Goal: Task Accomplishment & Management: Manage account settings

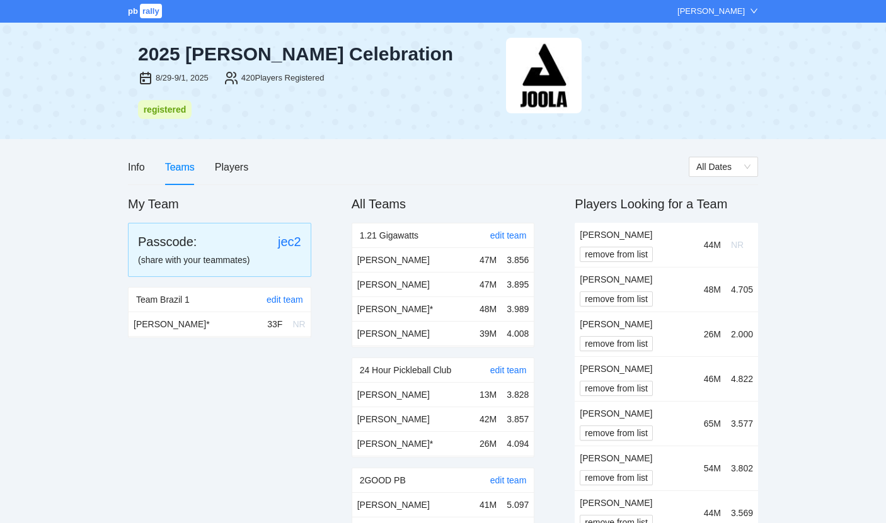
scroll to position [4384, 0]
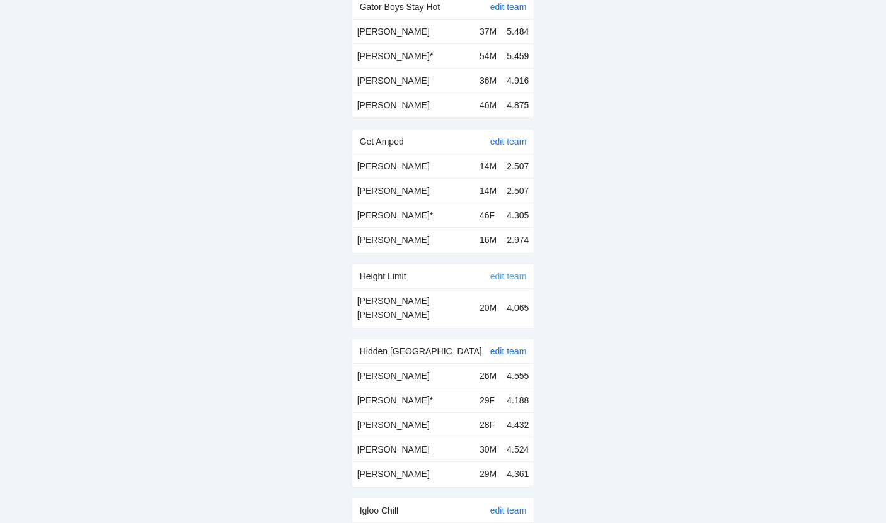
click at [509, 271] on link "edit team" at bounding box center [508, 276] width 37 height 10
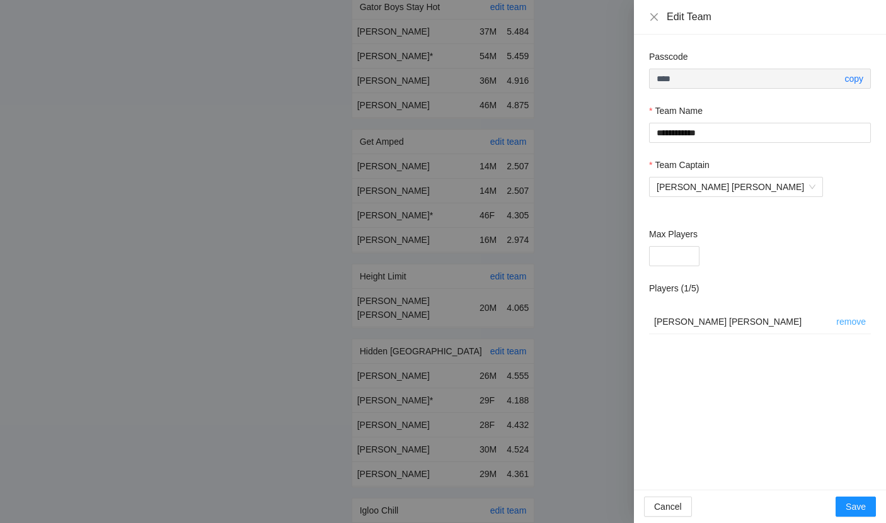
click at [837, 321] on link "remove" at bounding box center [851, 322] width 30 height 10
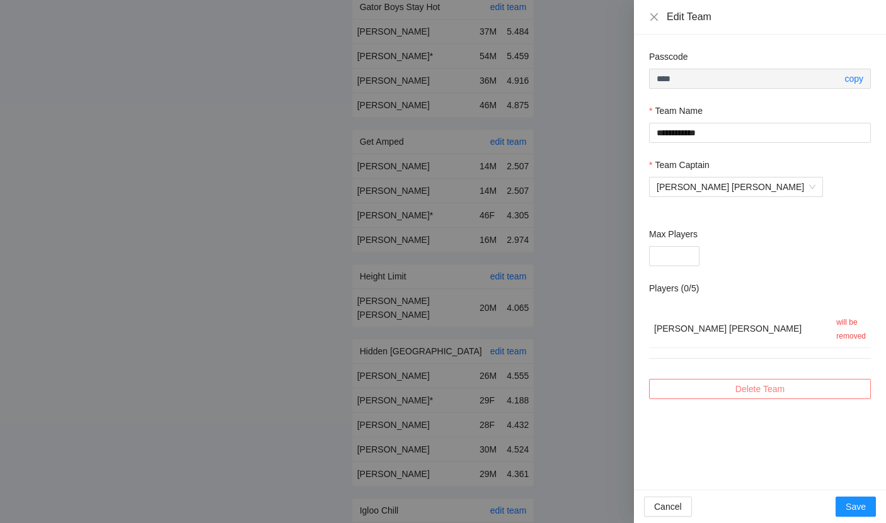
click at [775, 386] on span "Delete Team" at bounding box center [759, 389] width 49 height 14
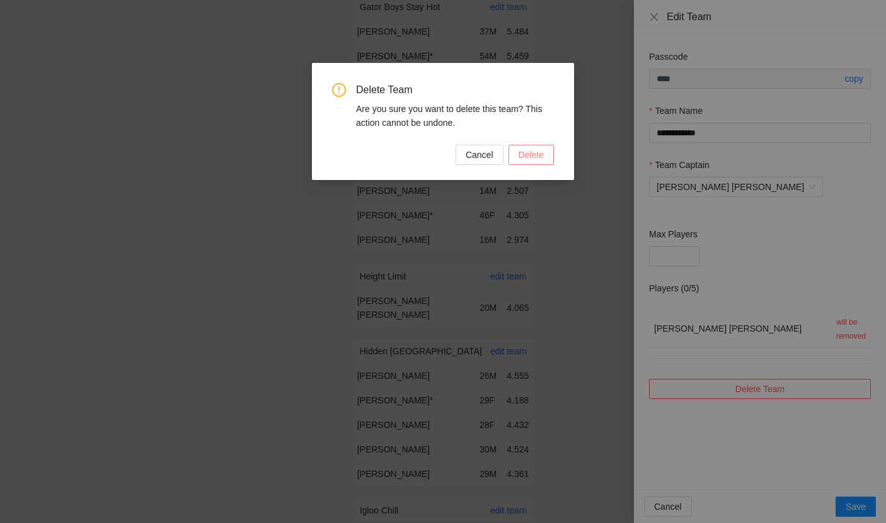
click at [537, 159] on span "Delete" at bounding box center [530, 155] width 25 height 14
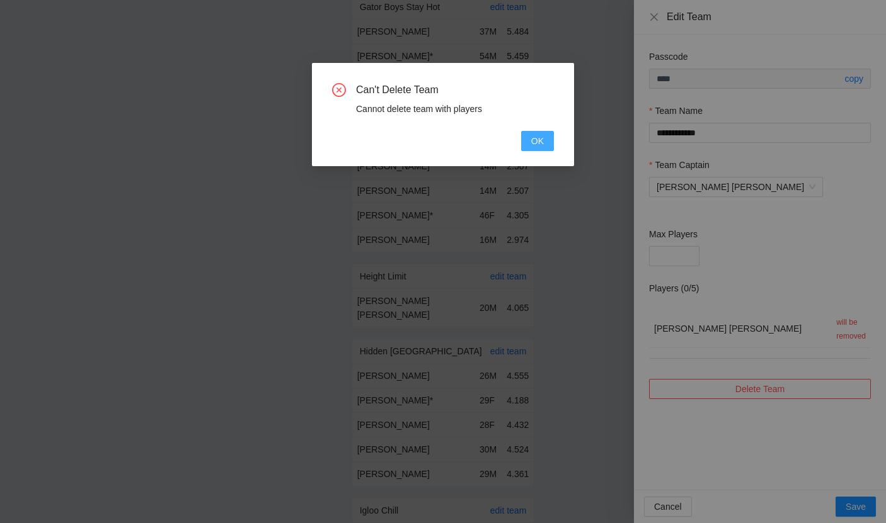
click at [530, 138] on button "OK" at bounding box center [537, 141] width 33 height 20
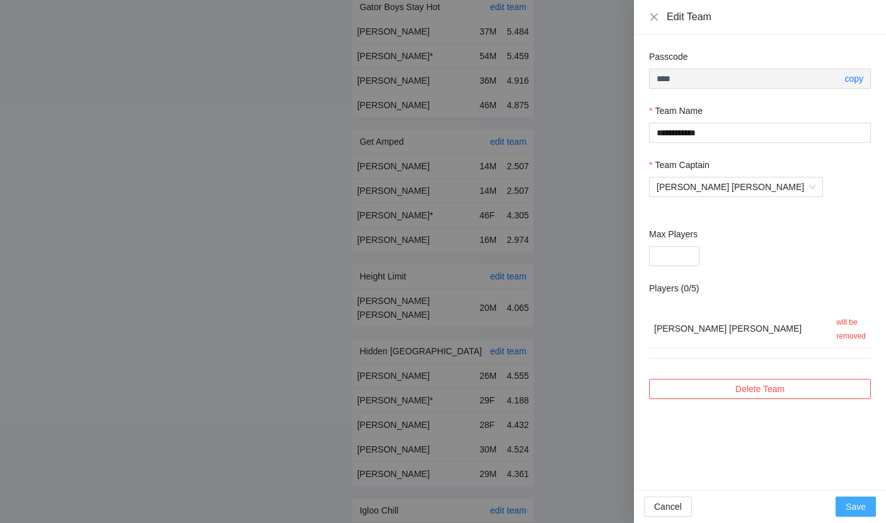
click at [868, 514] on button "Save" at bounding box center [855, 507] width 40 height 20
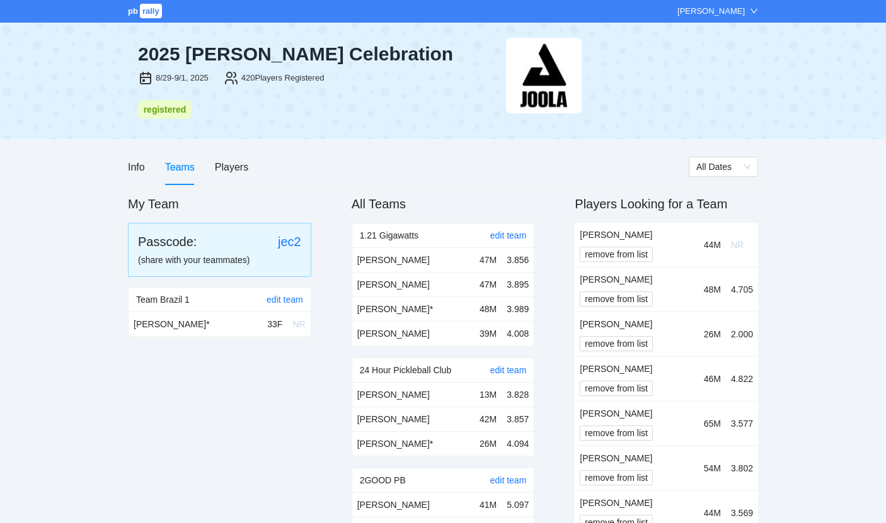
scroll to position [4384, 0]
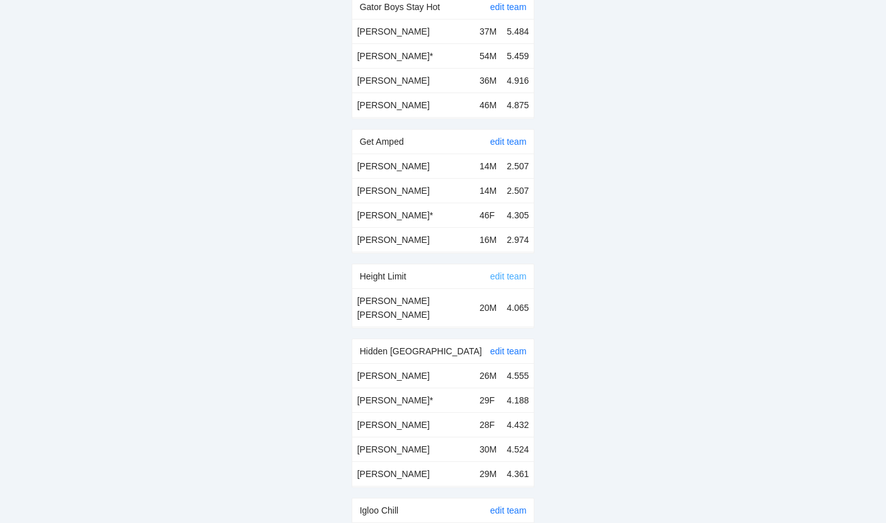
click at [494, 271] on link "edit team" at bounding box center [508, 276] width 37 height 10
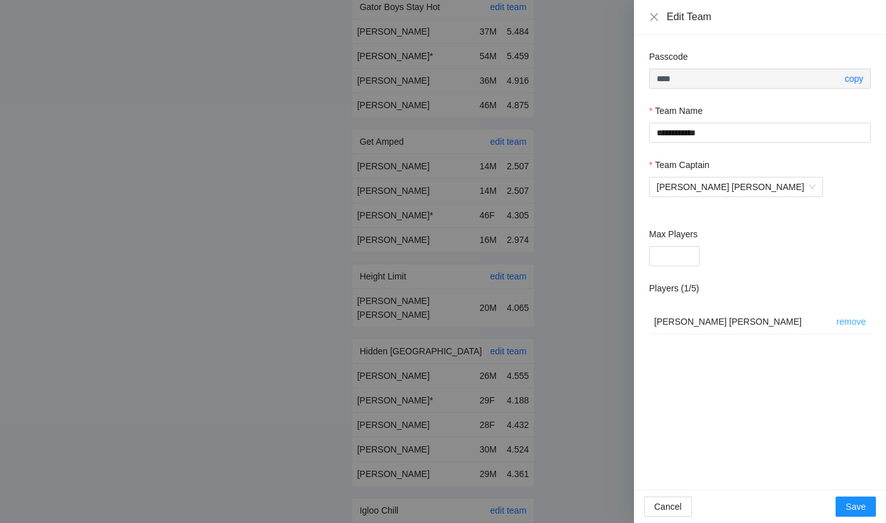
click at [848, 322] on link "remove" at bounding box center [851, 322] width 30 height 10
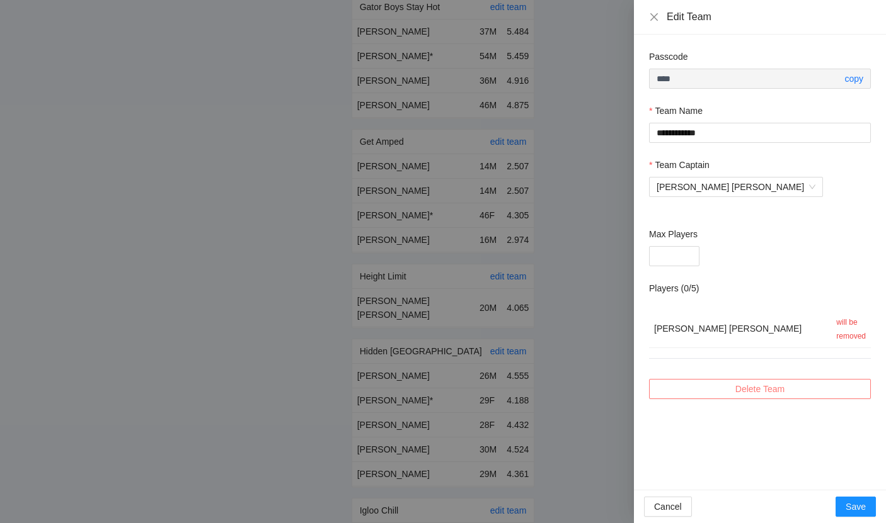
click at [766, 394] on span "Delete Team" at bounding box center [759, 389] width 49 height 14
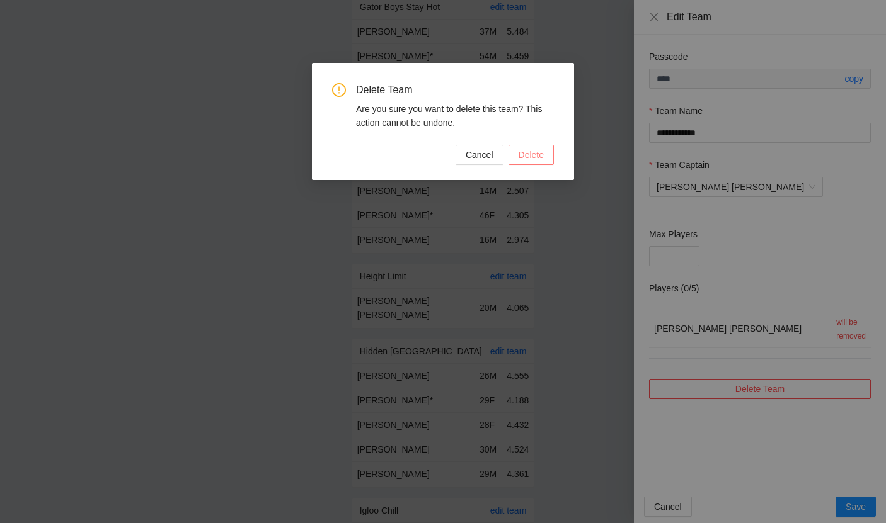
click at [538, 164] on button "Delete" at bounding box center [530, 155] width 45 height 20
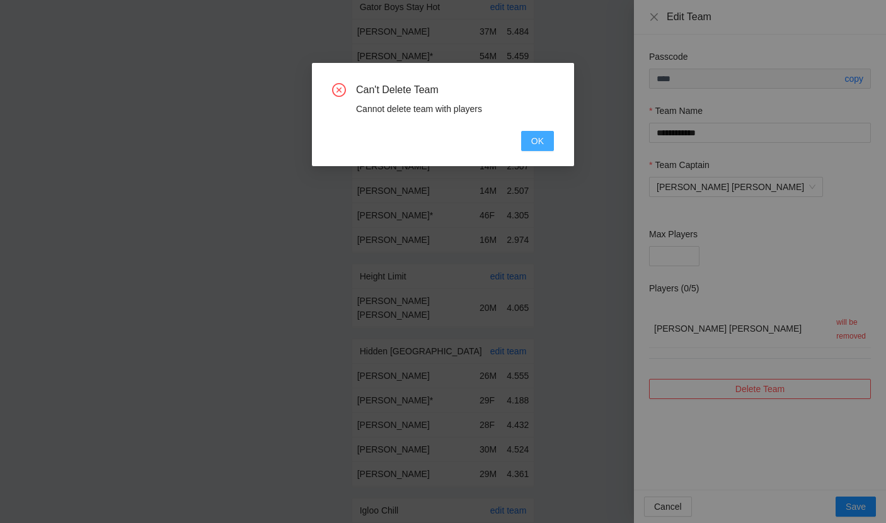
click at [532, 147] on span "OK" at bounding box center [537, 141] width 13 height 14
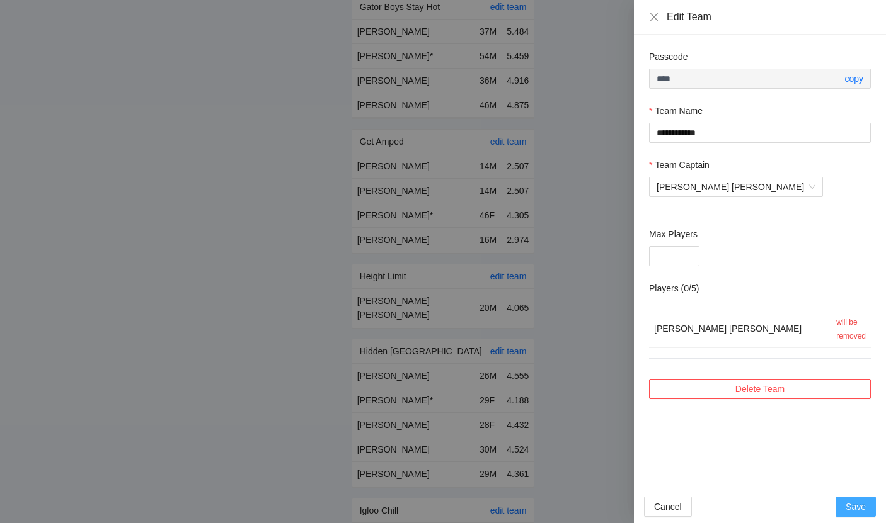
click at [851, 511] on span "Save" at bounding box center [855, 507] width 20 height 14
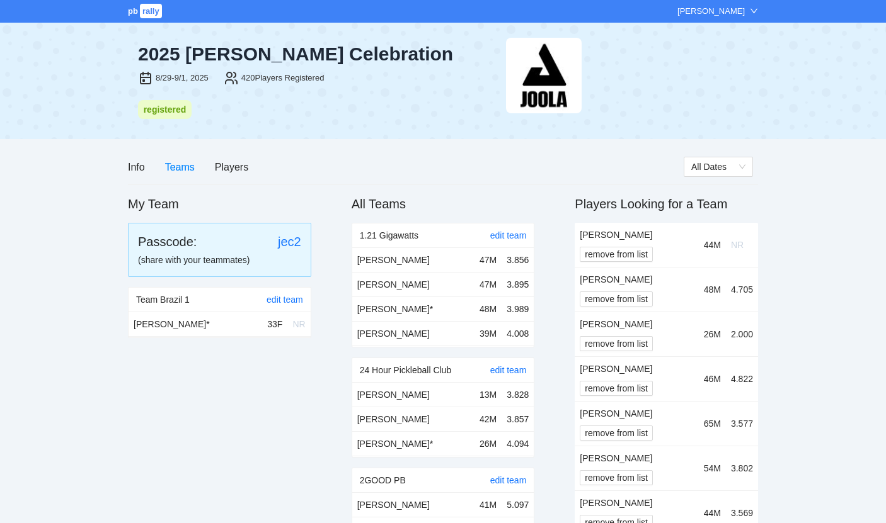
scroll to position [4384, 0]
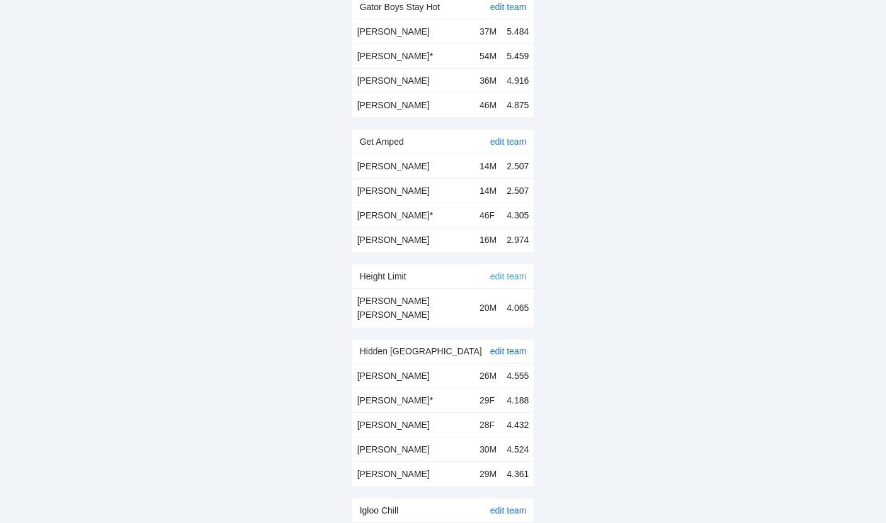
click at [499, 271] on link "edit team" at bounding box center [508, 276] width 37 height 10
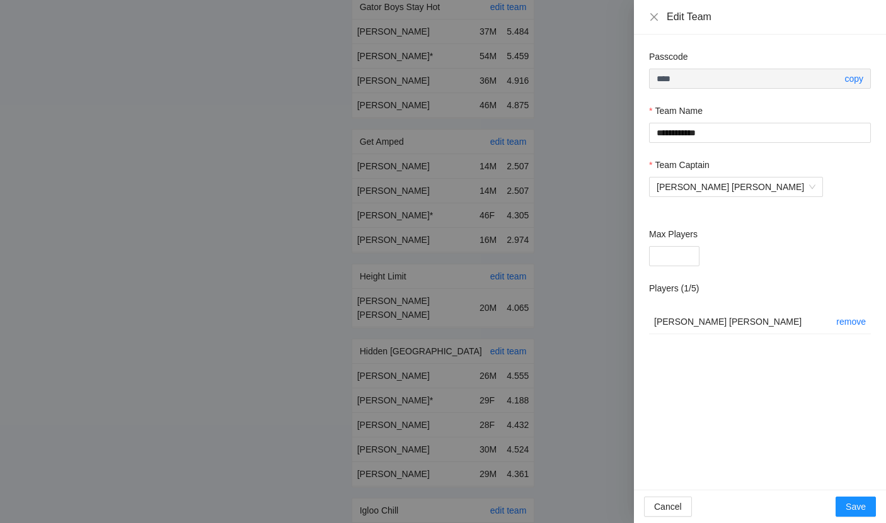
click at [852, 327] on td "remove" at bounding box center [851, 322] width 40 height 25
click at [852, 320] on link "remove" at bounding box center [851, 322] width 30 height 10
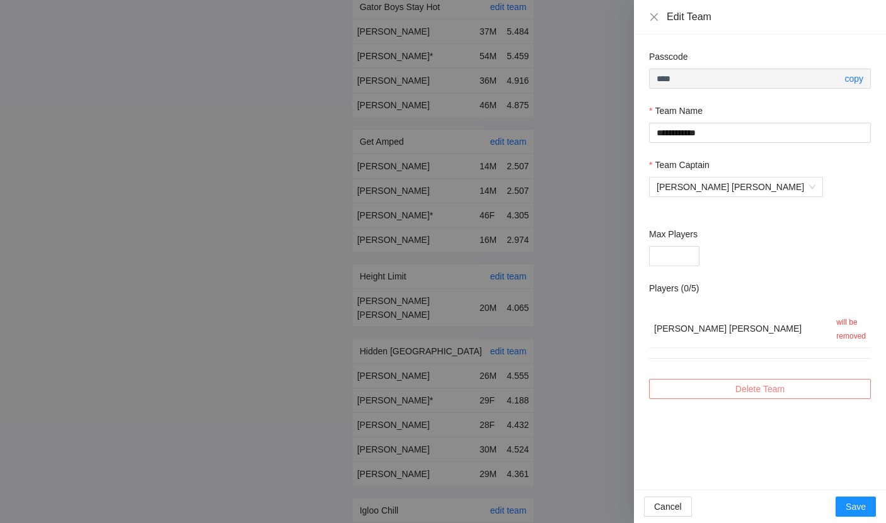
click at [782, 384] on span "Delete Team" at bounding box center [759, 389] width 49 height 14
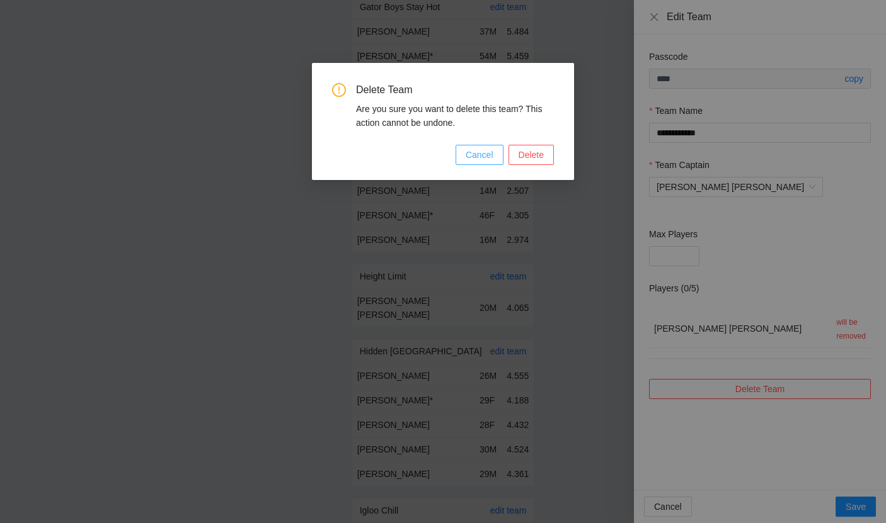
click at [484, 154] on span "Cancel" at bounding box center [479, 155] width 28 height 14
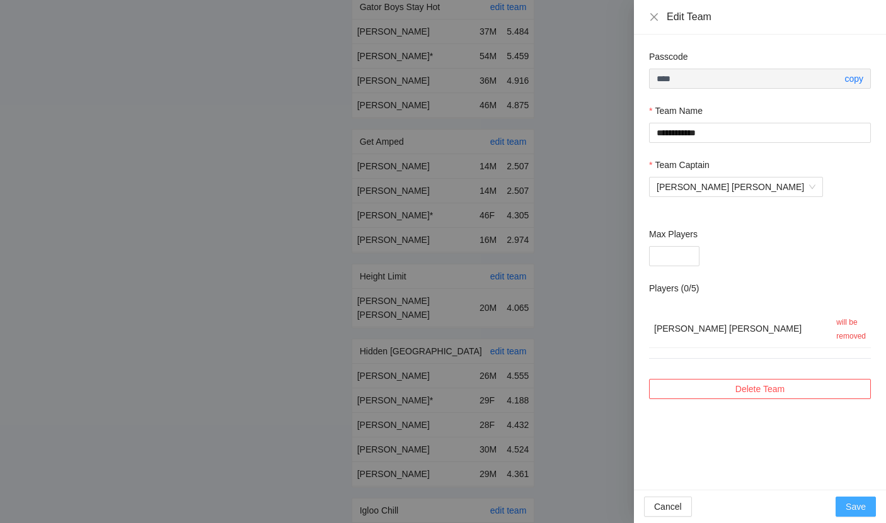
click at [855, 507] on span "Save" at bounding box center [855, 507] width 20 height 14
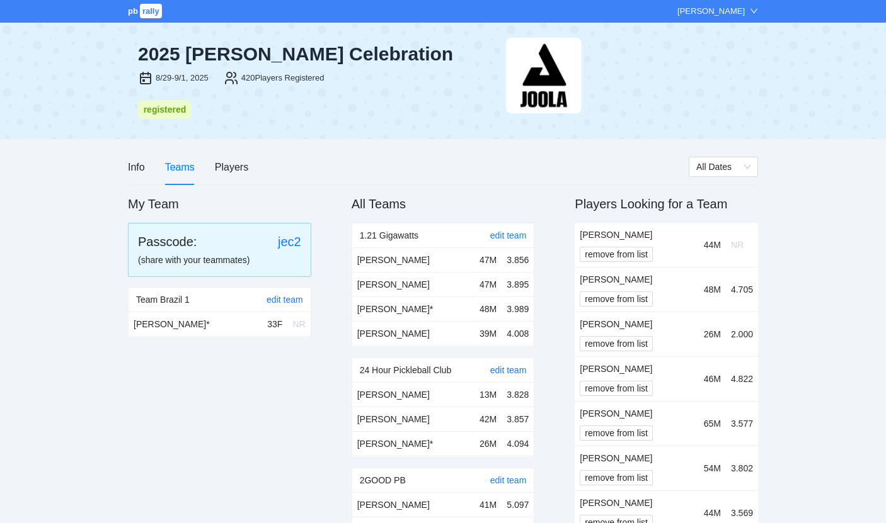
scroll to position [4384, 0]
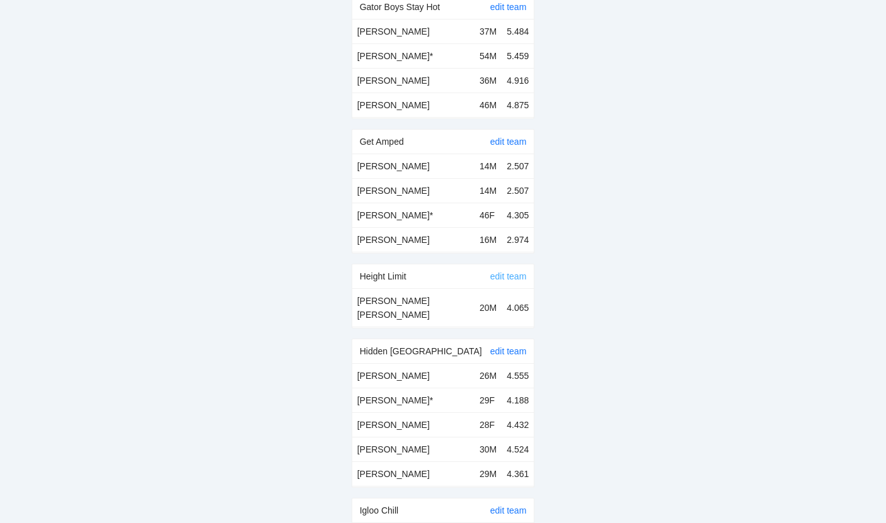
click at [500, 271] on link "edit team" at bounding box center [508, 276] width 37 height 10
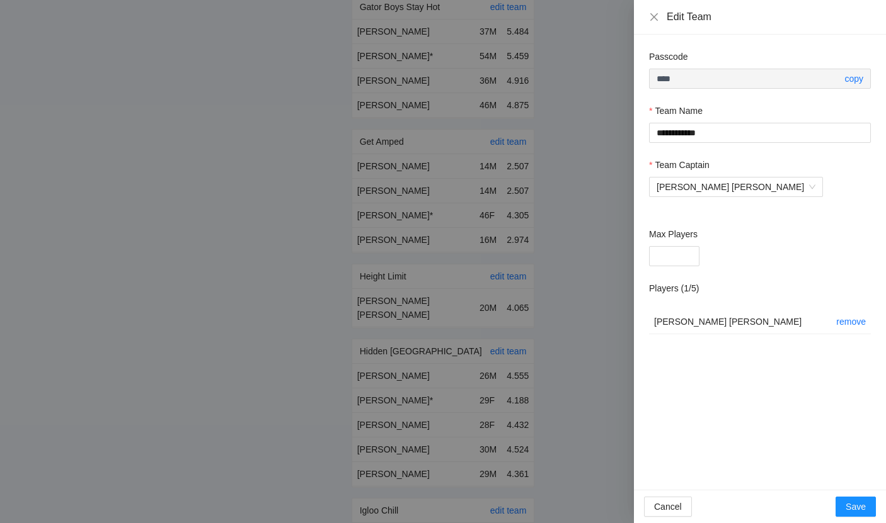
click at [616, 166] on div at bounding box center [443, 261] width 886 height 523
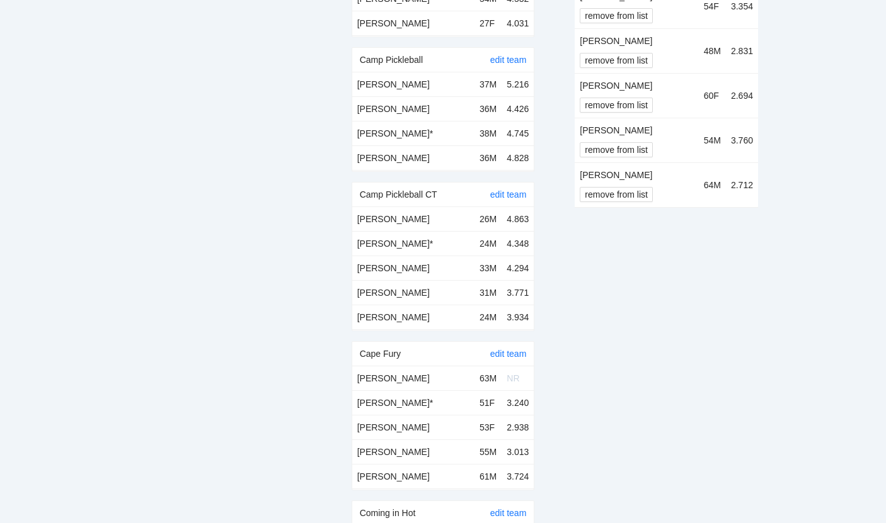
scroll to position [0, 0]
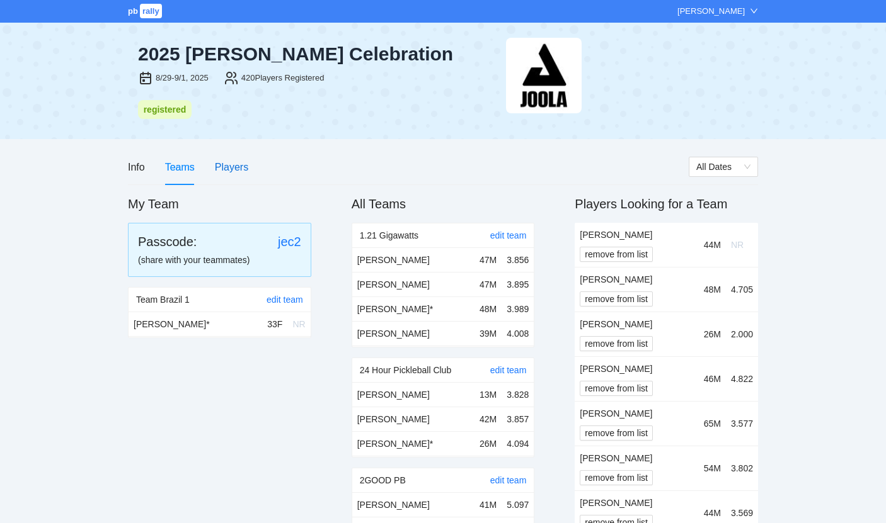
click at [229, 167] on div "Players" at bounding box center [231, 167] width 33 height 16
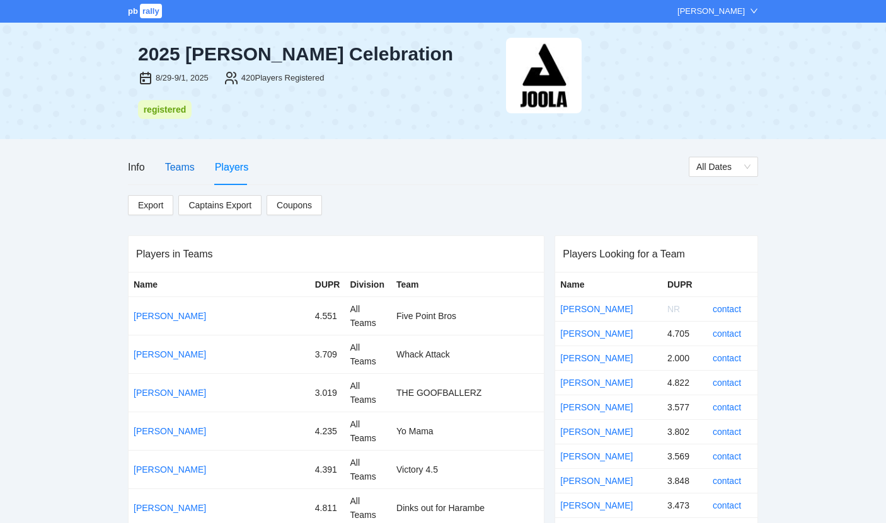
click at [185, 162] on div "Teams" at bounding box center [180, 167] width 30 height 16
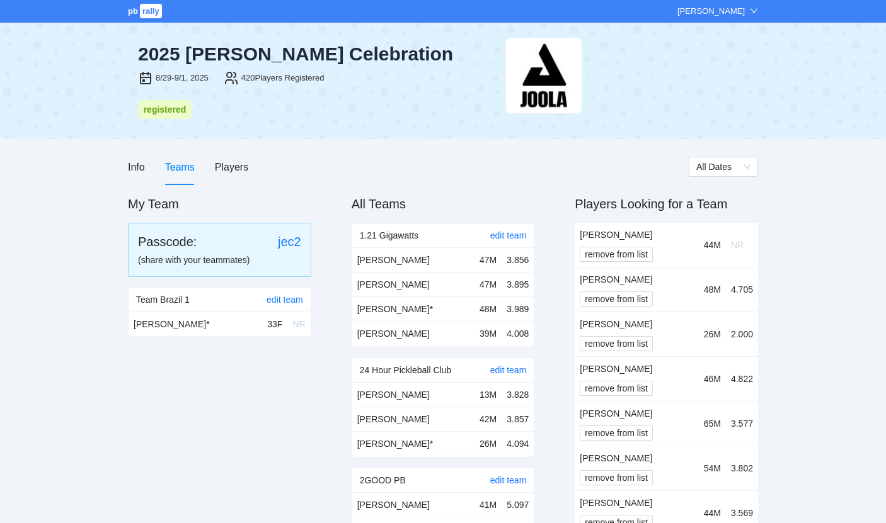
scroll to position [4384, 0]
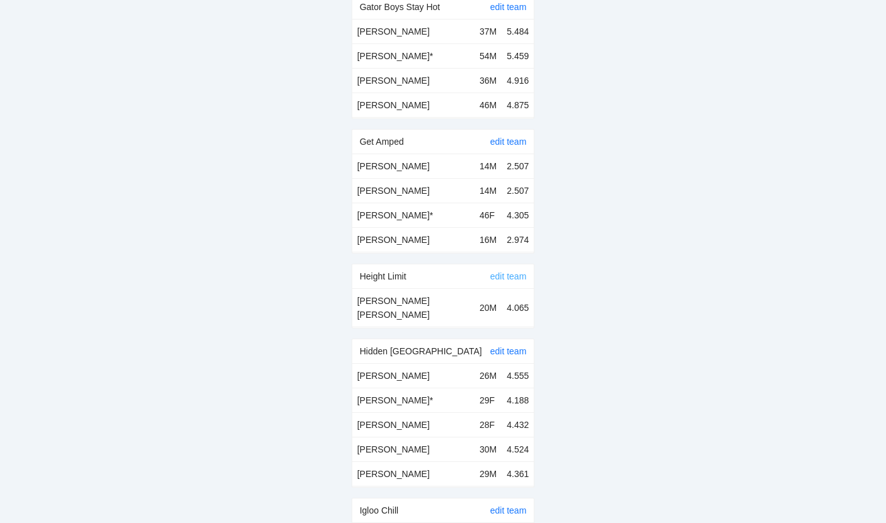
click at [496, 271] on link "edit team" at bounding box center [508, 276] width 37 height 10
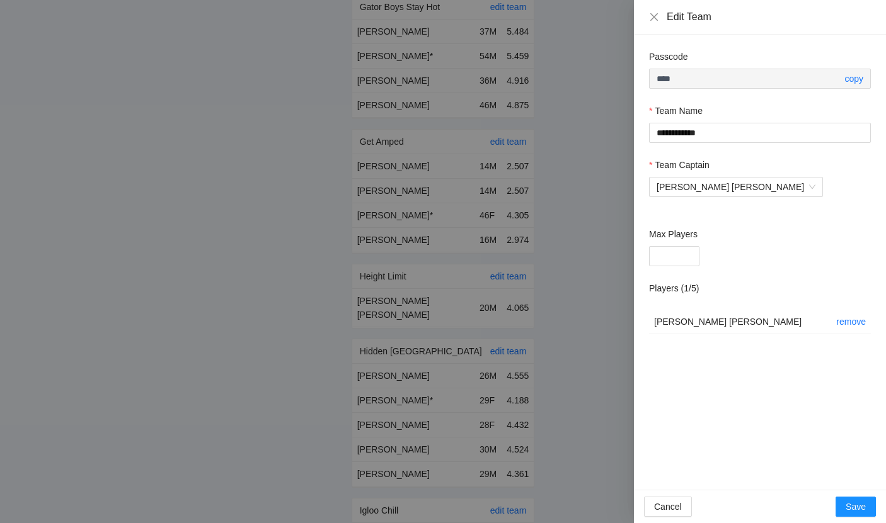
click at [685, 313] on td "[PERSON_NAME] [PERSON_NAME]" at bounding box center [740, 322] width 182 height 25
click at [850, 321] on link "remove" at bounding box center [851, 322] width 30 height 10
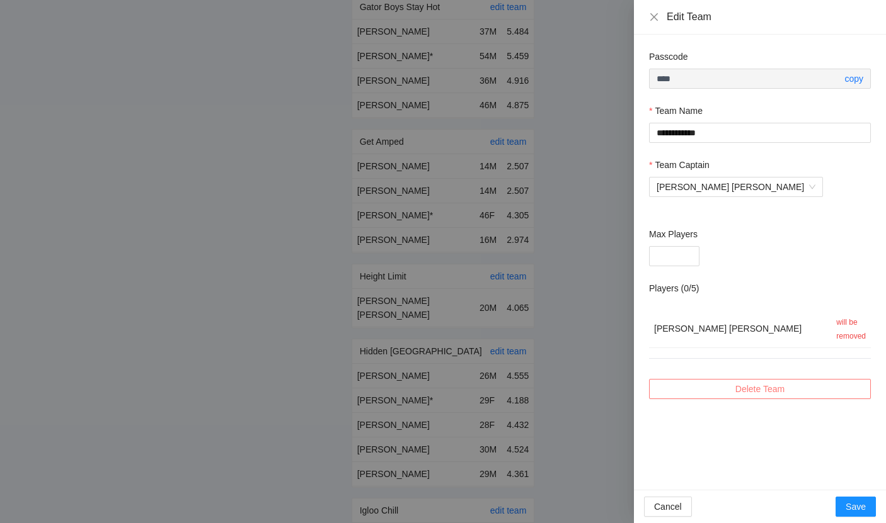
click at [761, 385] on span "Delete Team" at bounding box center [759, 389] width 49 height 14
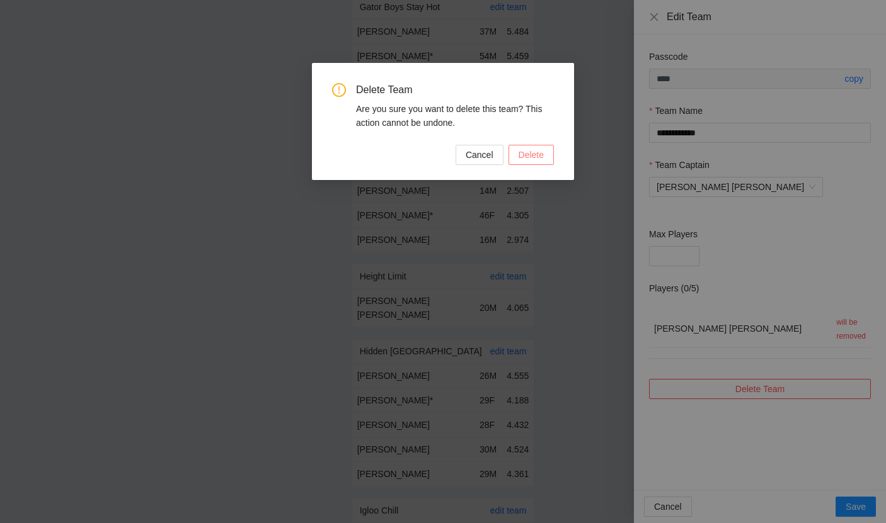
click at [526, 159] on span "Delete" at bounding box center [530, 155] width 25 height 14
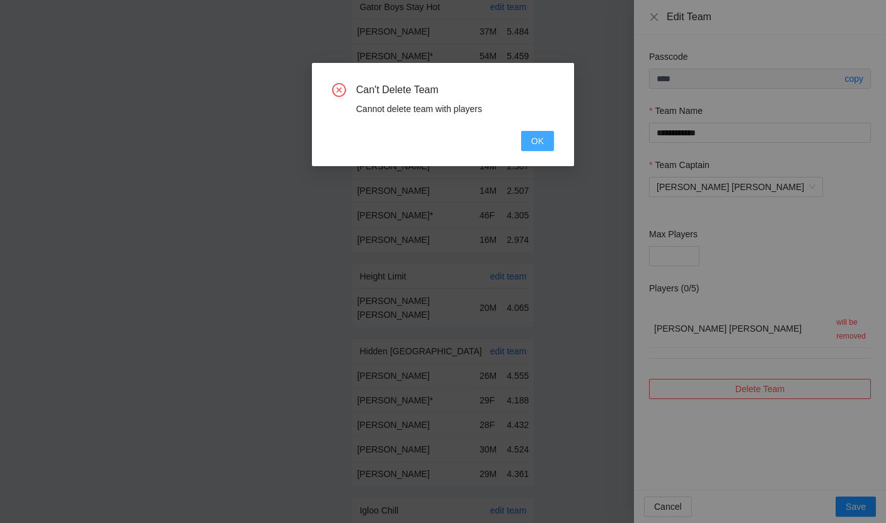
click at [535, 142] on span "OK" at bounding box center [537, 141] width 13 height 14
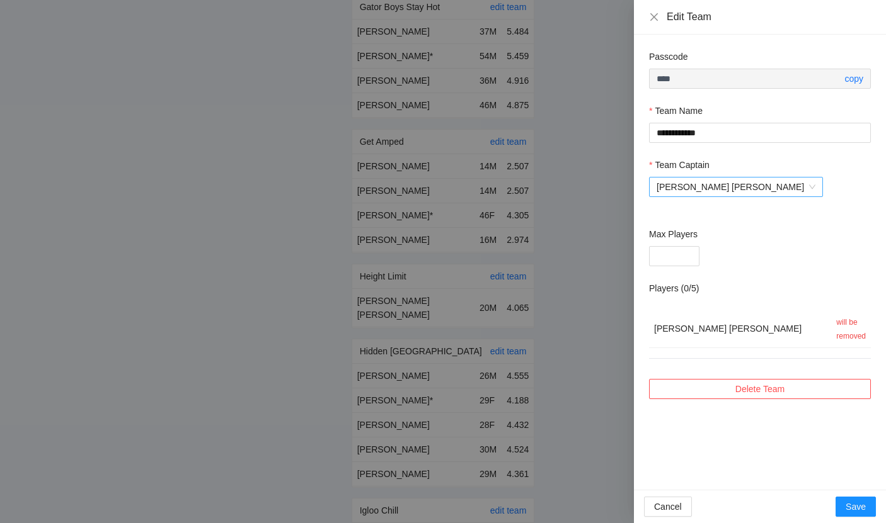
click at [704, 186] on span "[PERSON_NAME] [PERSON_NAME]" at bounding box center [735, 187] width 159 height 19
click at [736, 164] on div "Team Captain" at bounding box center [760, 167] width 222 height 19
click at [684, 288] on h2 "Players ( 0 / 5 )" at bounding box center [674, 289] width 50 height 14
click at [686, 384] on button "Delete Team" at bounding box center [760, 389] width 222 height 20
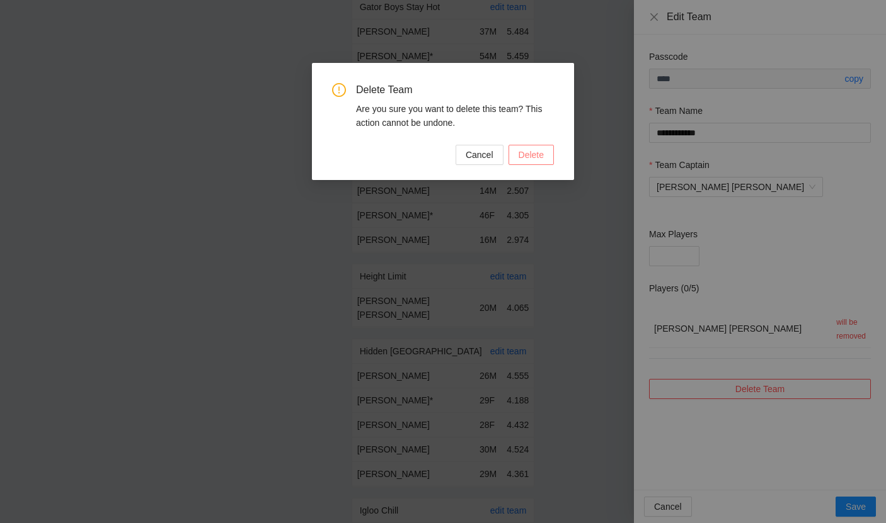
click at [534, 156] on span "Delete" at bounding box center [530, 155] width 25 height 14
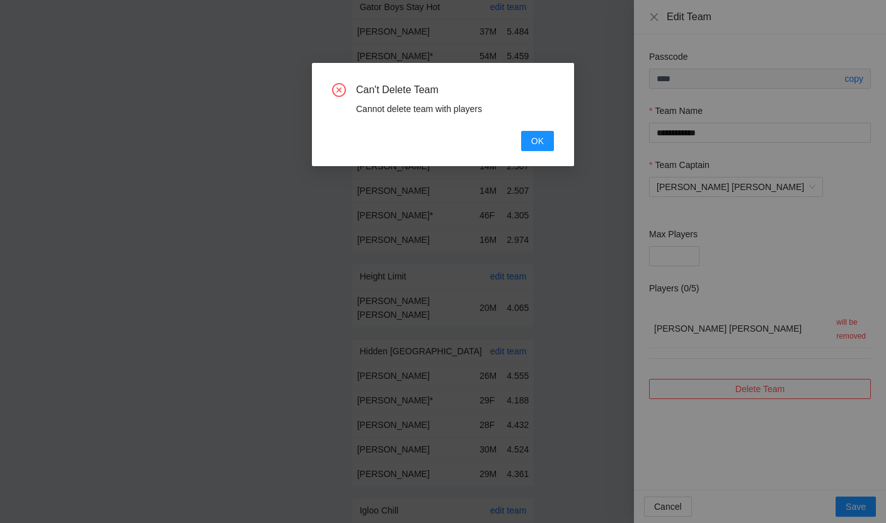
click at [533, 154] on div "Can't Delete Team Cannot delete team with players OK" at bounding box center [443, 114] width 262 height 103
click at [534, 144] on span "OK" at bounding box center [537, 141] width 13 height 14
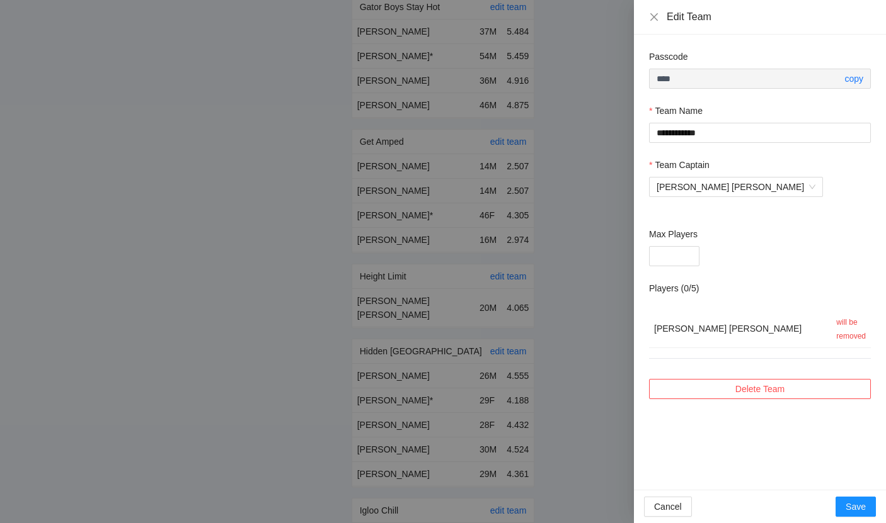
click at [547, 158] on div at bounding box center [443, 261] width 886 height 523
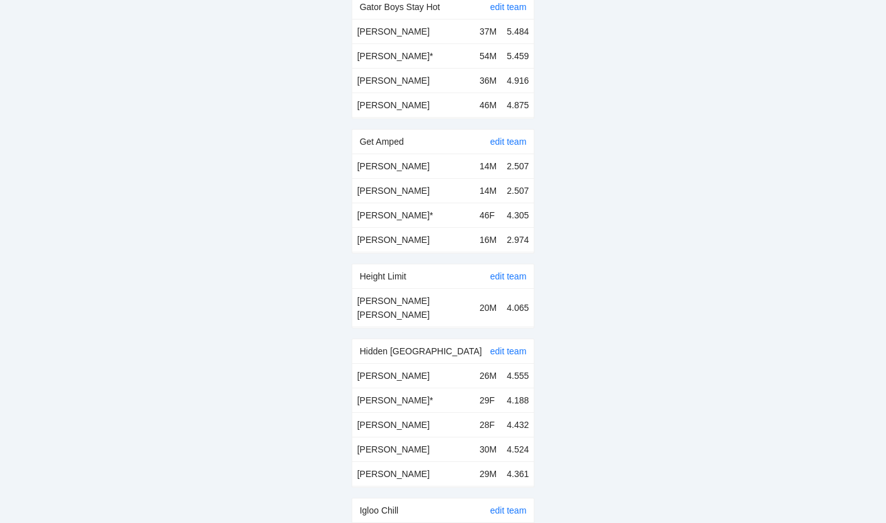
click at [418, 265] on div "Height Limit" at bounding box center [425, 277] width 130 height 24
click at [397, 265] on div "Height Limit" at bounding box center [425, 277] width 130 height 24
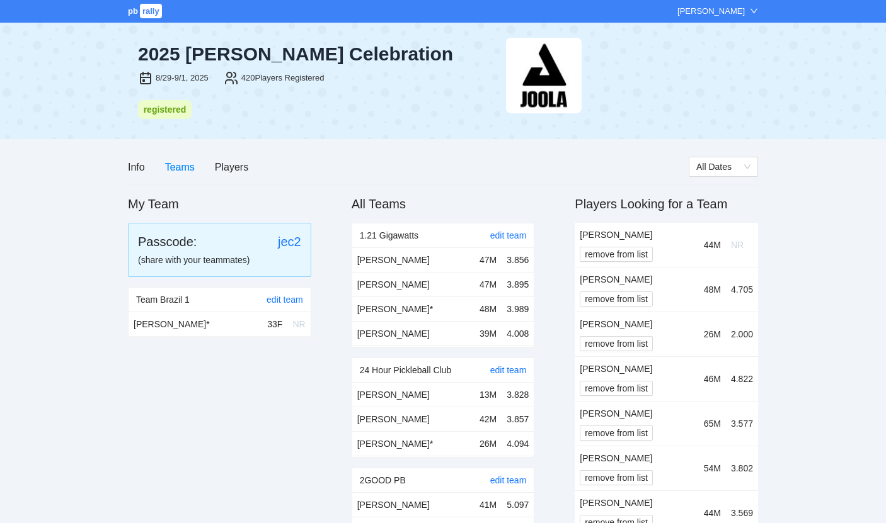
scroll to position [4384, 0]
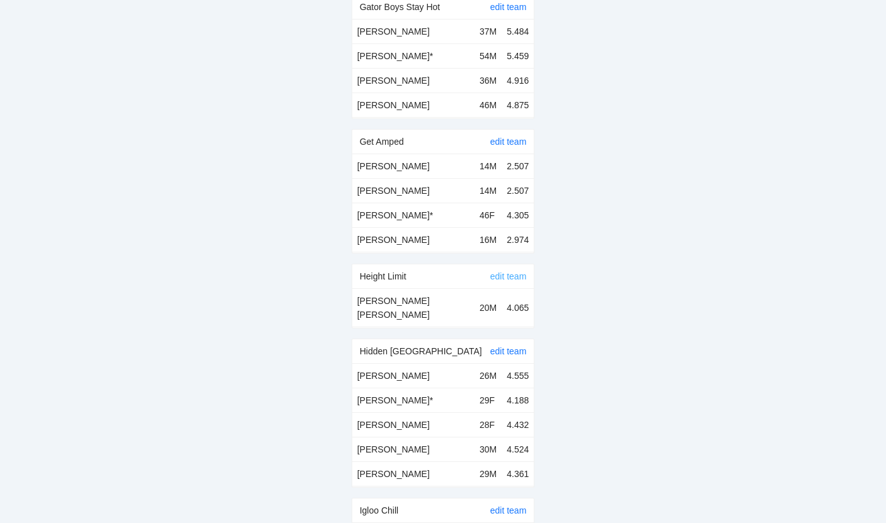
click at [516, 271] on link "edit team" at bounding box center [508, 276] width 37 height 10
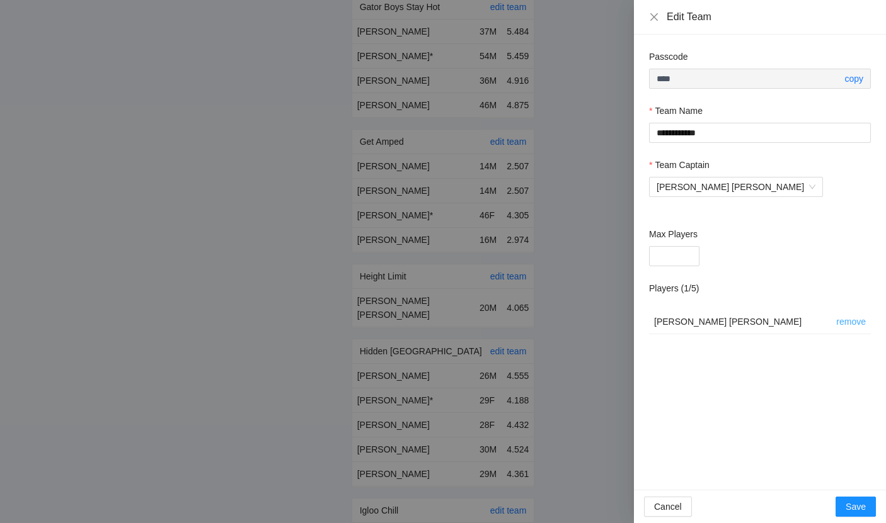
click at [846, 320] on link "remove" at bounding box center [851, 322] width 30 height 10
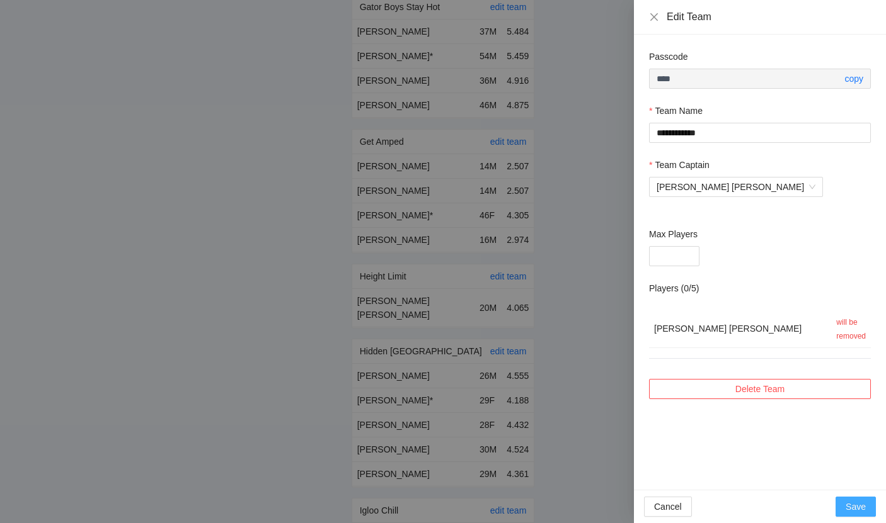
click at [864, 510] on span "Save" at bounding box center [855, 507] width 20 height 14
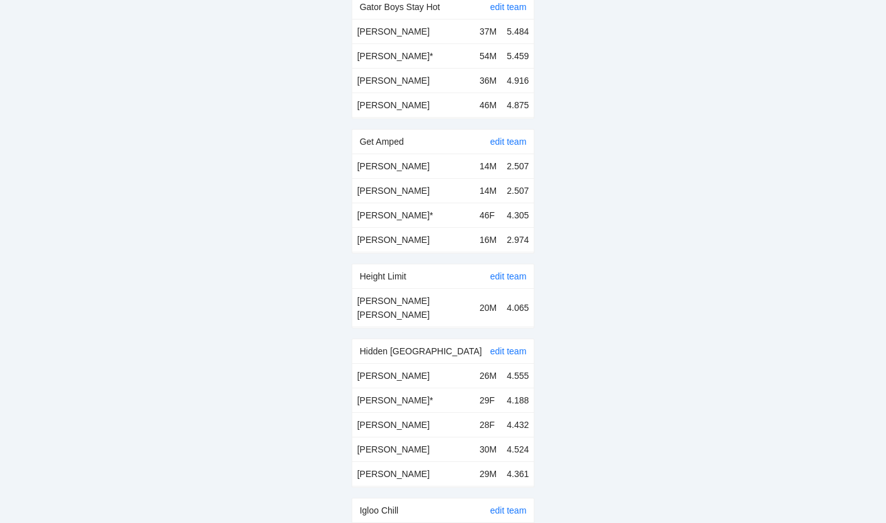
scroll to position [4383, 0]
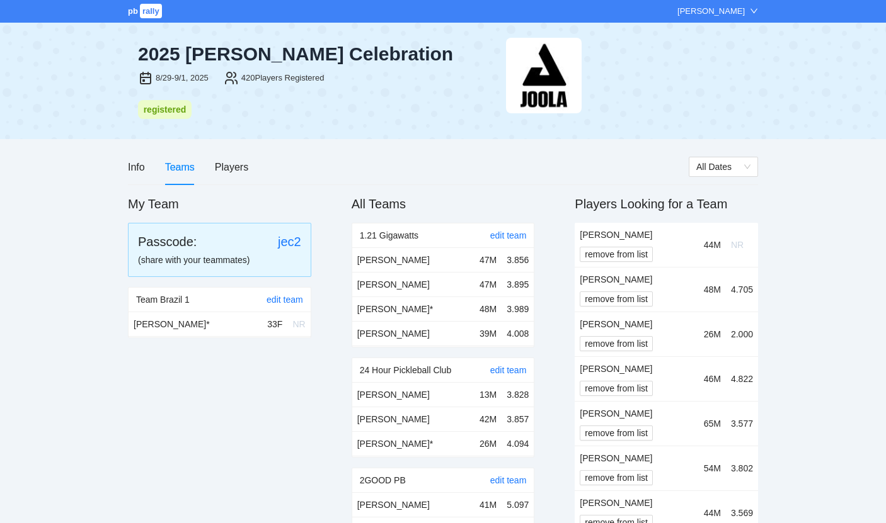
click at [310, 183] on div "Info Teams Players" at bounding box center [408, 167] width 561 height 36
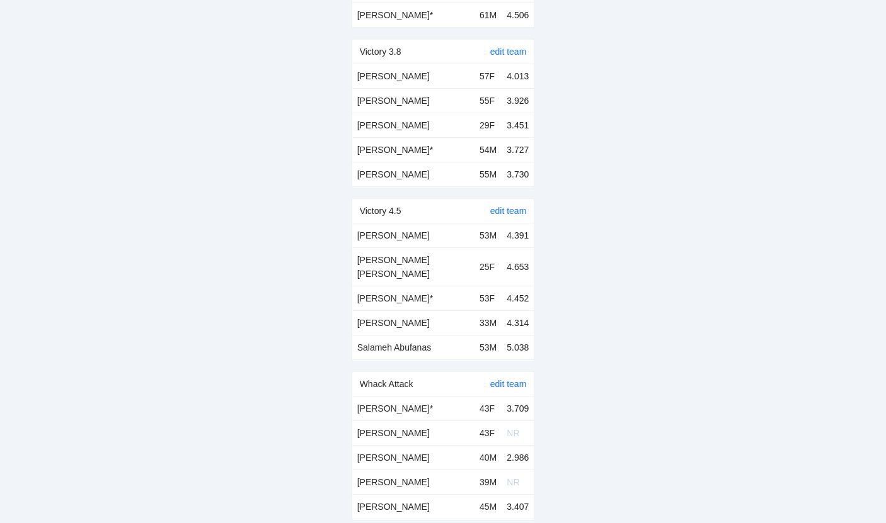
scroll to position [4409, 0]
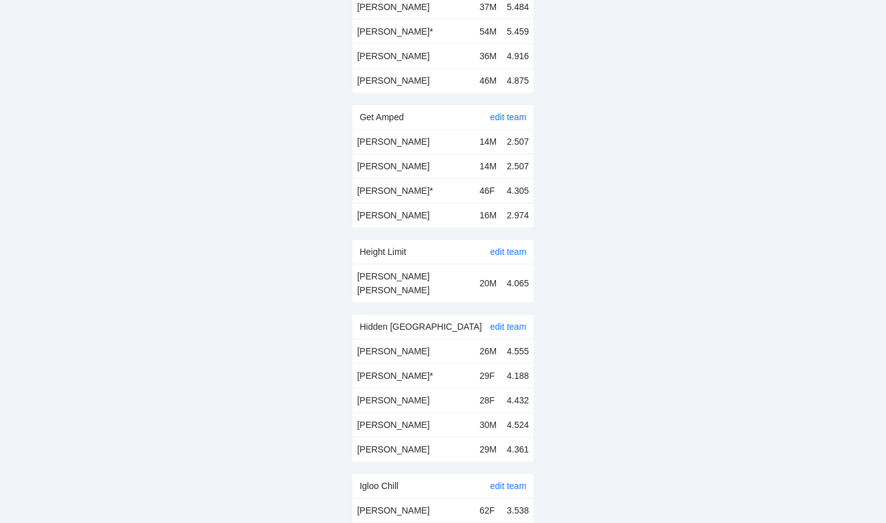
click at [511, 240] on div "edit team" at bounding box center [508, 252] width 37 height 24
click at [511, 247] on link "edit team" at bounding box center [508, 252] width 37 height 10
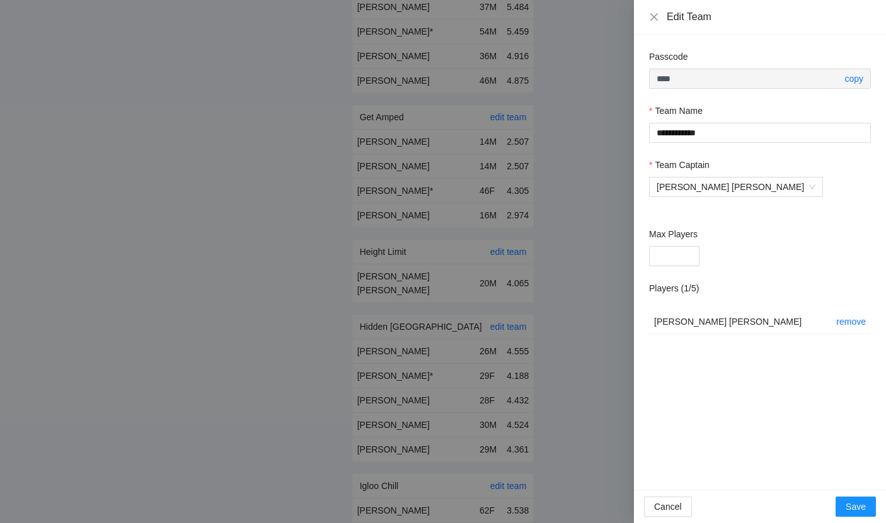
click at [613, 208] on div at bounding box center [443, 261] width 886 height 523
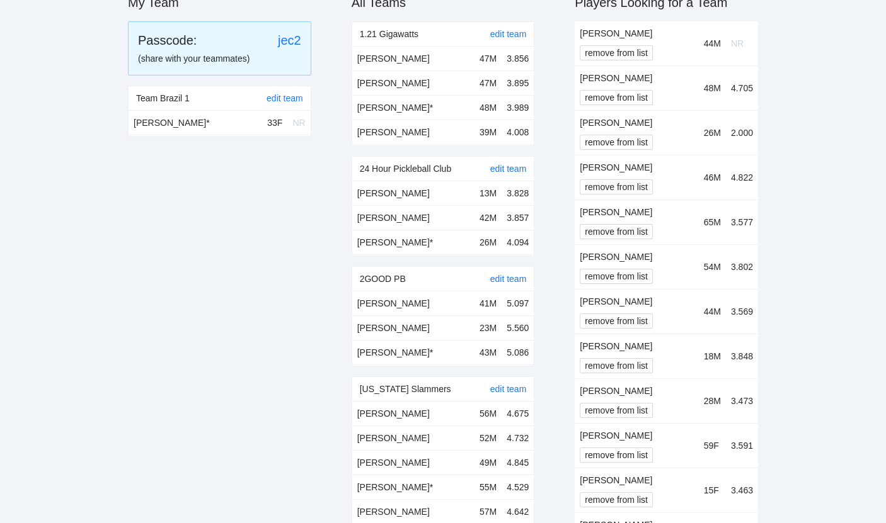
scroll to position [0, 0]
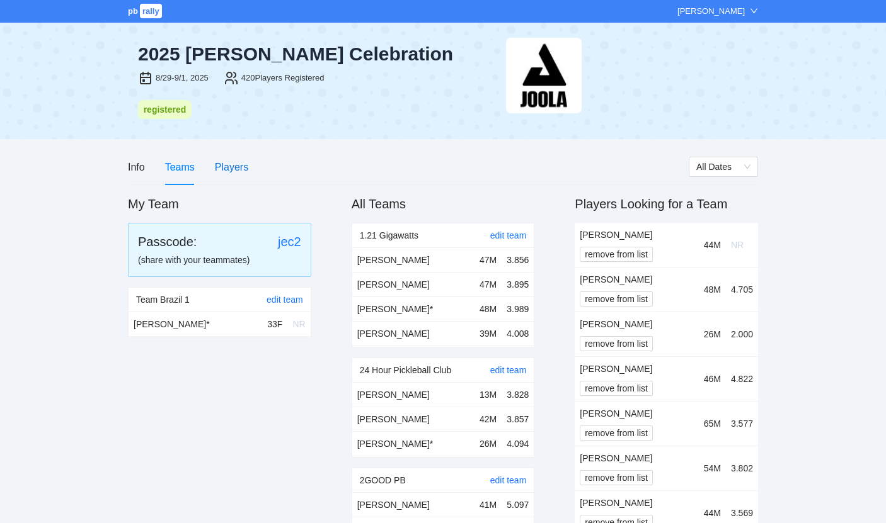
click at [243, 162] on div "Players" at bounding box center [231, 167] width 33 height 16
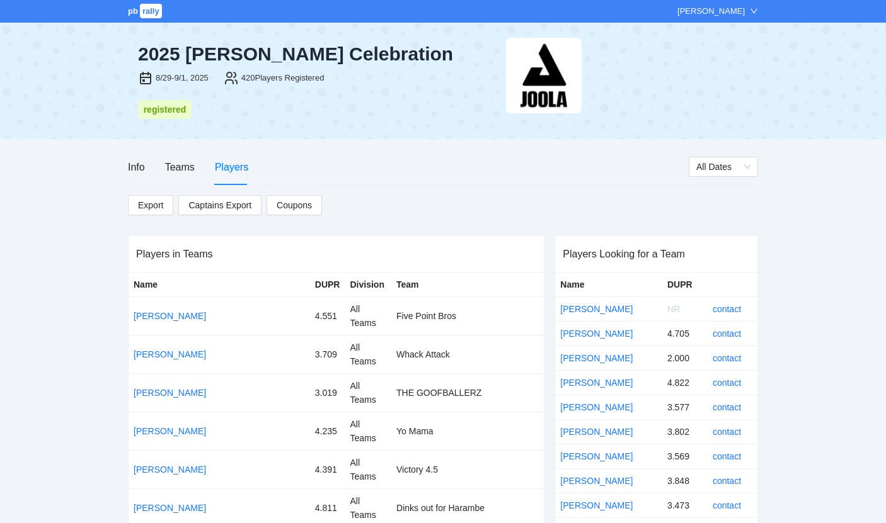
scroll to position [3511, 0]
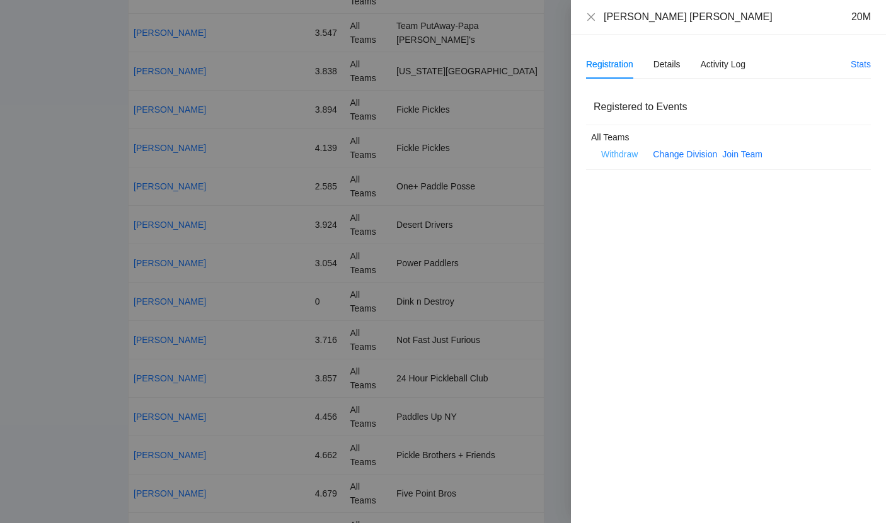
click at [629, 153] on span "Withdraw" at bounding box center [619, 154] width 37 height 14
click at [652, 115] on button "OK" at bounding box center [657, 114] width 23 height 15
click at [584, 16] on div "[PERSON_NAME] [PERSON_NAME] 20M" at bounding box center [728, 17] width 315 height 35
click at [594, 16] on icon "close" at bounding box center [591, 17] width 10 height 10
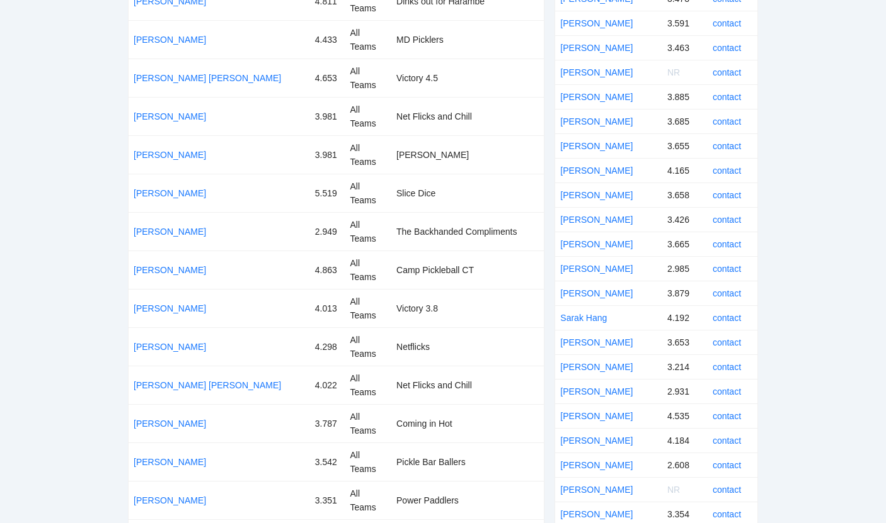
scroll to position [0, 0]
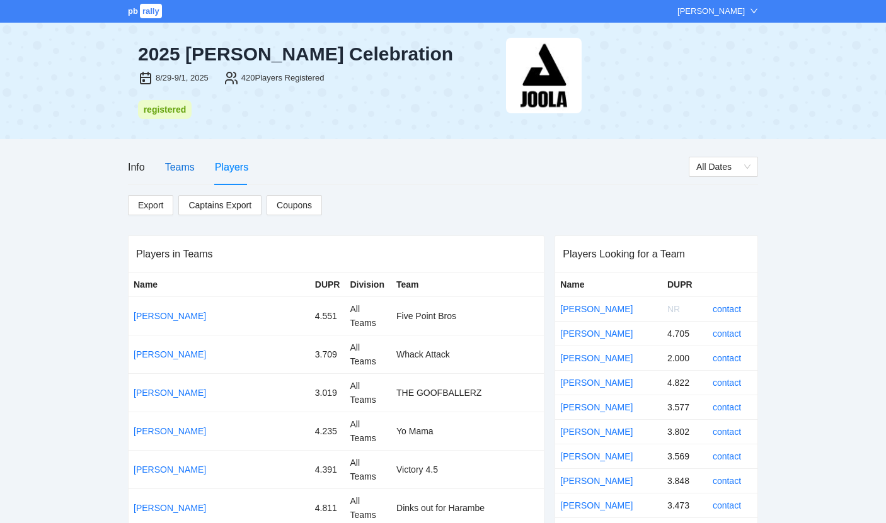
click at [168, 169] on div "Teams" at bounding box center [180, 167] width 30 height 16
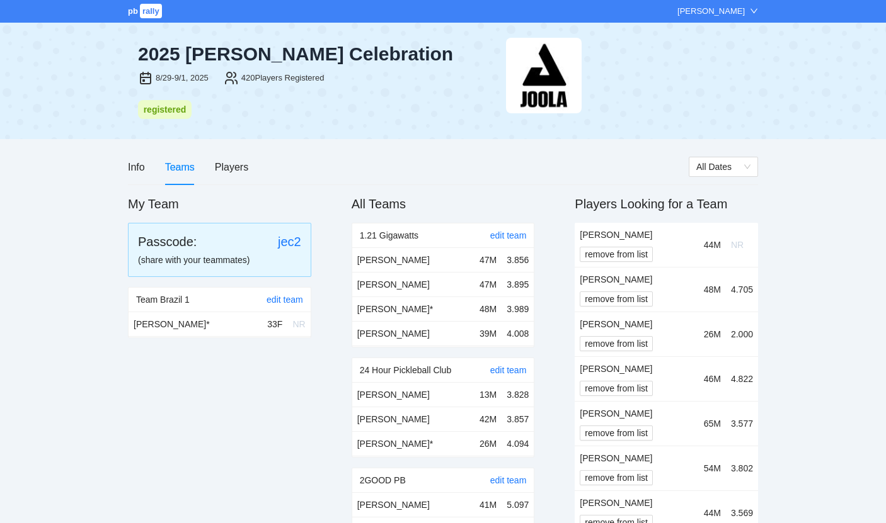
scroll to position [4384, 0]
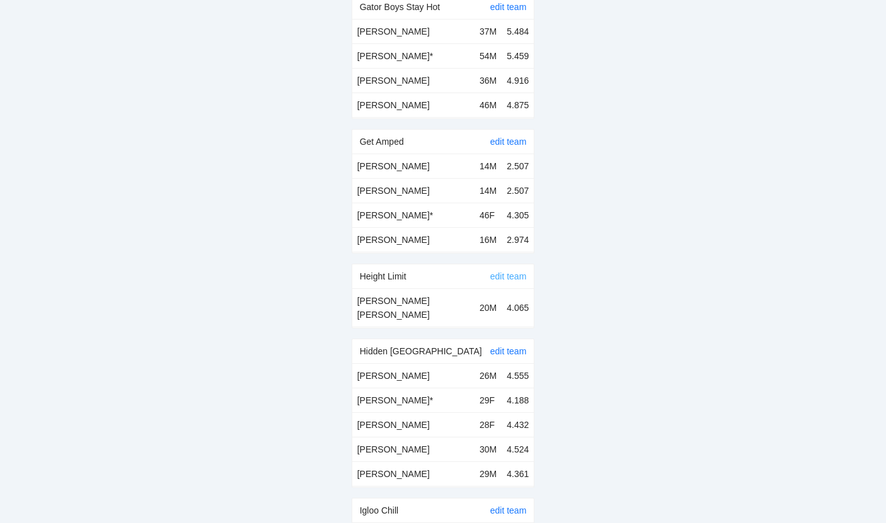
click at [506, 271] on link "edit team" at bounding box center [508, 276] width 37 height 10
